Goal: Information Seeking & Learning: Learn about a topic

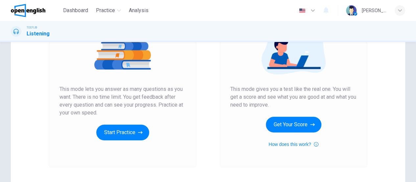
scroll to position [92, 0]
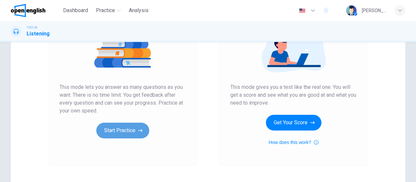
click at [125, 128] on button "Start Practice" at bounding box center [122, 131] width 53 height 16
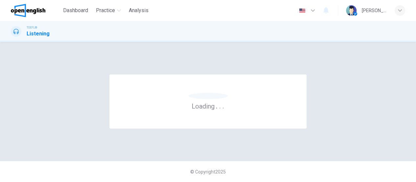
scroll to position [0, 0]
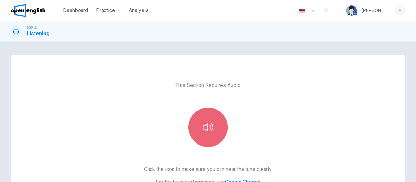
click at [208, 129] on icon "button" at bounding box center [208, 127] width 11 height 8
click at [208, 129] on icon "button" at bounding box center [208, 127] width 11 height 11
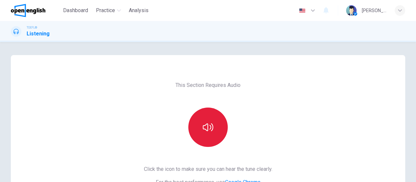
scroll to position [122, 0]
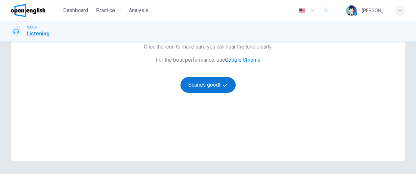
click at [214, 85] on button "Sounds good!" at bounding box center [207, 85] width 55 height 16
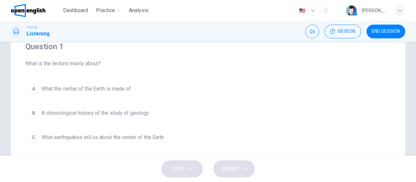
scroll to position [57, 0]
click at [36, 31] on h1 "Listening" at bounding box center [38, 34] width 23 height 8
click at [313, 32] on icon "Mute" at bounding box center [311, 31] width 5 height 5
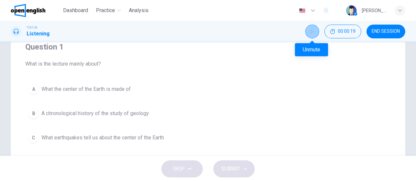
click at [313, 32] on icon "Unmute" at bounding box center [311, 31] width 5 height 5
click at [76, 73] on div "Question 1 What is the lecture mainly about? A What the center of the Earth is …" at bounding box center [207, 106] width 365 height 150
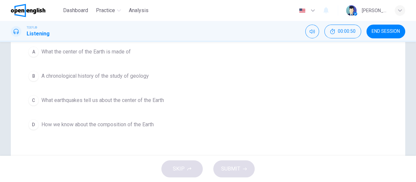
scroll to position [96, 0]
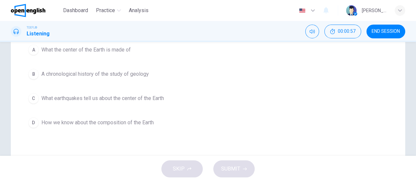
click at [33, 74] on div "B" at bounding box center [33, 74] width 11 height 11
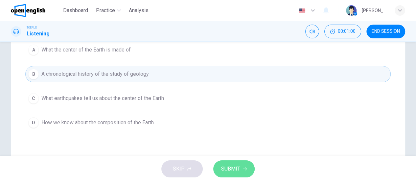
click at [232, 170] on span "SUBMIT" at bounding box center [230, 169] width 19 height 9
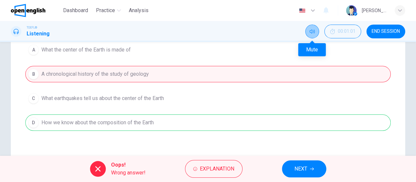
click at [314, 33] on icon "Mute" at bounding box center [311, 31] width 5 height 5
click at [314, 33] on icon "Unmute" at bounding box center [311, 31] width 5 height 5
click at [13, 31] on icon at bounding box center [15, 31] width 5 height 5
click at [36, 34] on h1 "Listening" at bounding box center [38, 34] width 23 height 8
click at [24, 30] on div "TOEFL® Listening" at bounding box center [30, 31] width 39 height 12
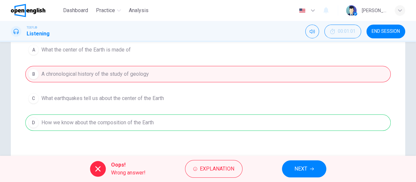
click at [16, 31] on icon at bounding box center [15, 31] width 5 height 5
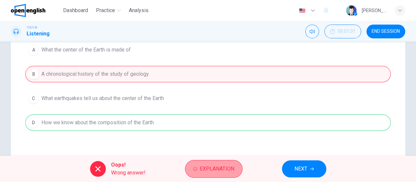
click at [210, 176] on button "Explanation" at bounding box center [213, 169] width 57 height 18
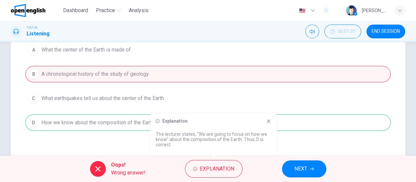
click at [90, 71] on div "A What the center of the Earth is made of B A chronological history of the stud…" at bounding box center [207, 86] width 365 height 89
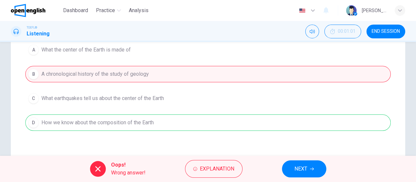
click at [37, 37] on h1 "Listening" at bounding box center [38, 34] width 23 height 8
click at [36, 8] on img at bounding box center [28, 10] width 34 height 13
